Goal: Task Accomplishment & Management: Use online tool/utility

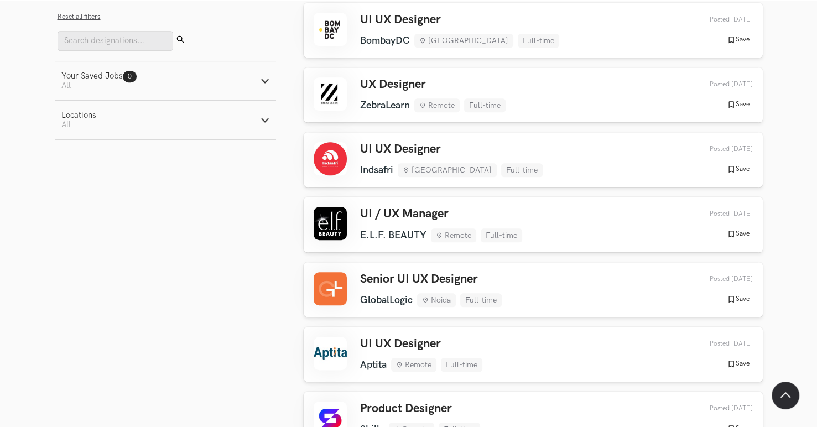
scroll to position [553, 0]
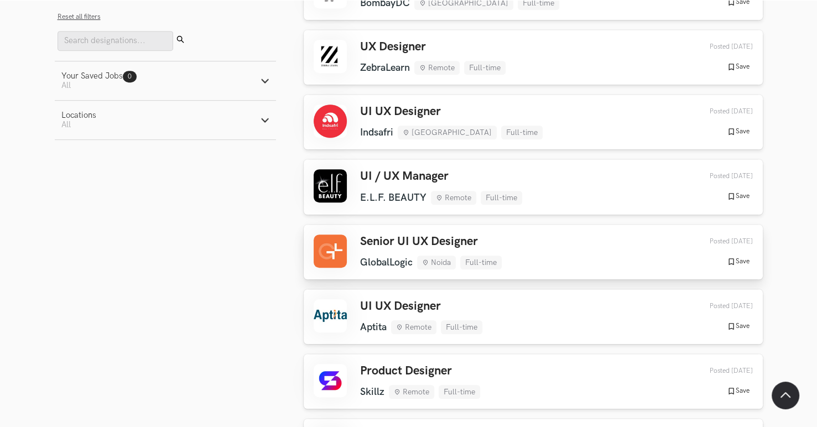
click at [527, 236] on div "Senior UI UX Designer GlobalLogic Noida Full-time GlobalLogic Noida Full-time 6…" at bounding box center [533, 252] width 439 height 35
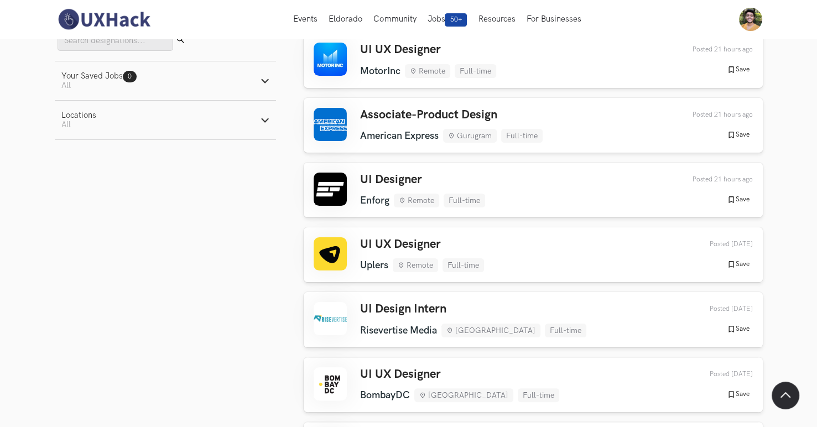
scroll to position [0, 0]
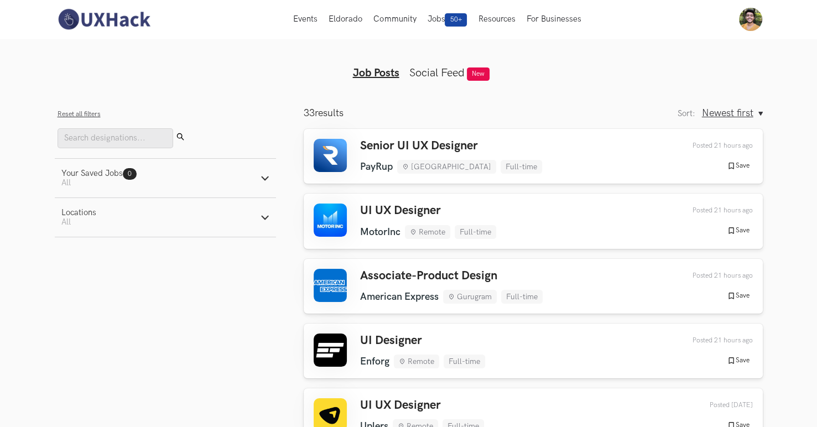
click at [100, 167] on button "Your Saved Jobs 0 Jobs Active filters: All" at bounding box center [165, 178] width 221 height 39
click at [96, 214] on button "Locations Active filters: All" at bounding box center [165, 217] width 221 height 39
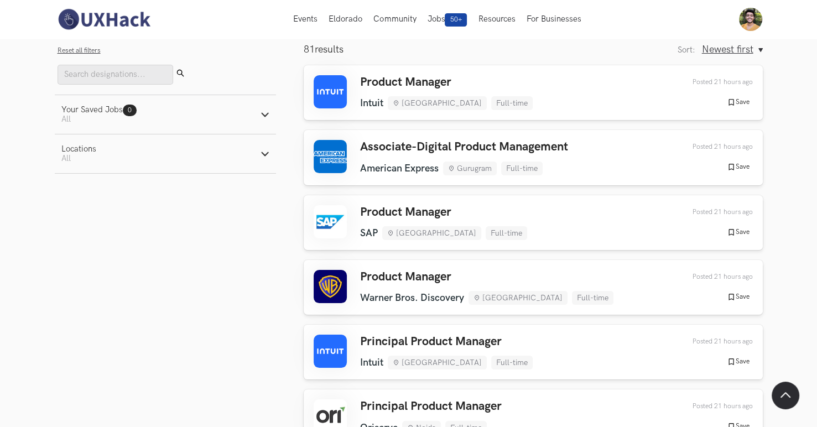
scroll to position [64, 0]
click at [629, 136] on link "Associate-Digital Product Management American Express Gurugram Full-time Americ…" at bounding box center [533, 156] width 459 height 55
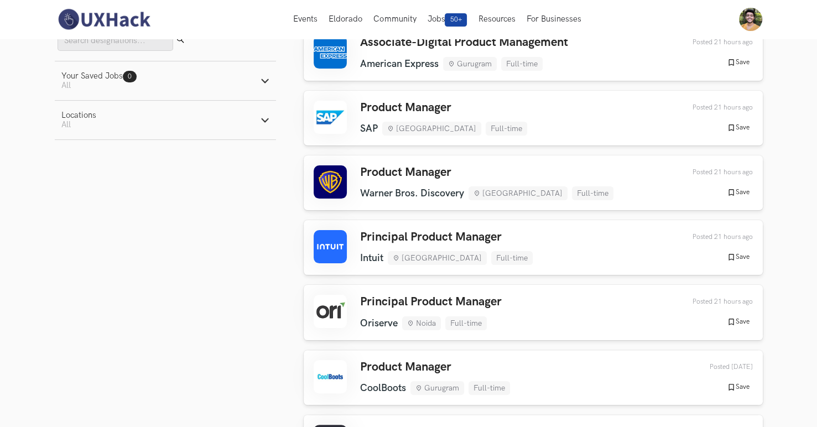
scroll to position [0, 0]
